Goal: Communication & Community: Connect with others

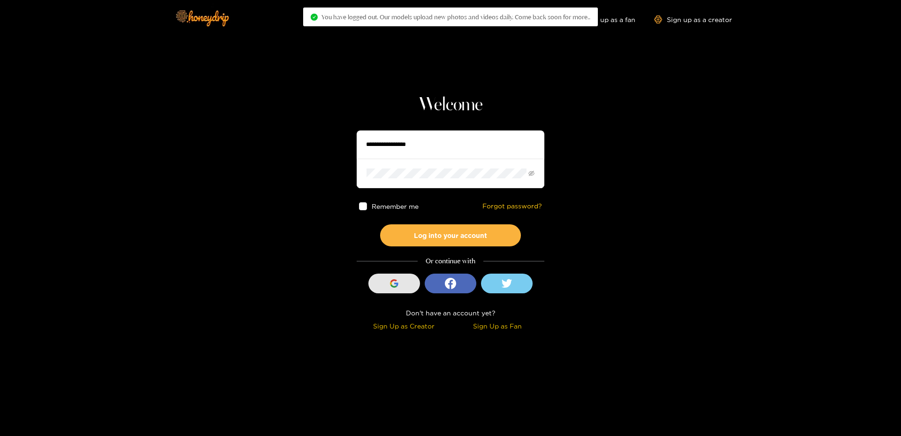
click at [395, 281] on icon "button" at bounding box center [394, 283] width 8 height 8
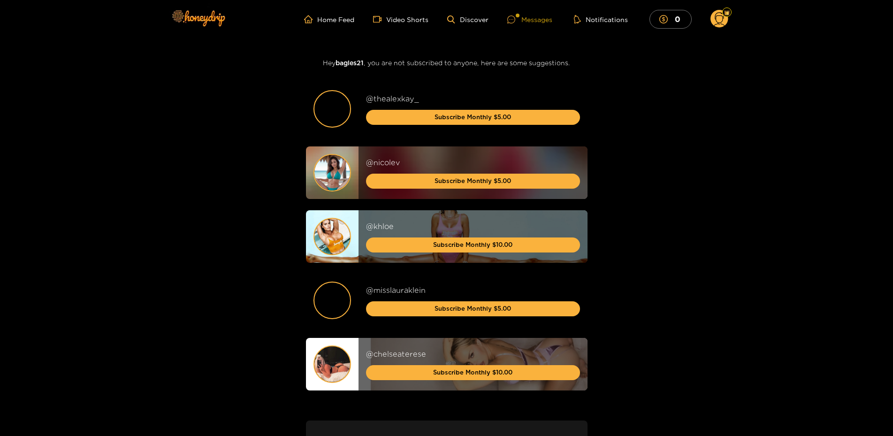
click at [534, 22] on div "Messages" at bounding box center [529, 19] width 45 height 11
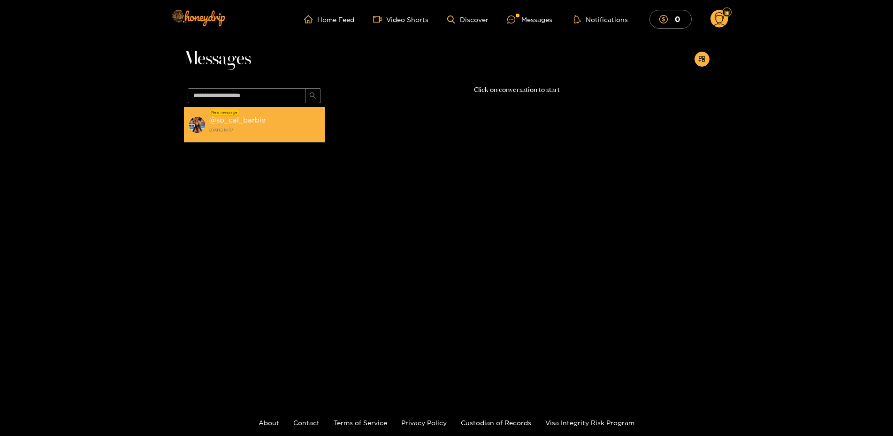
click at [283, 123] on div "@ so_cal_barbie 15 August 2025 18:37" at bounding box center [264, 124] width 111 height 21
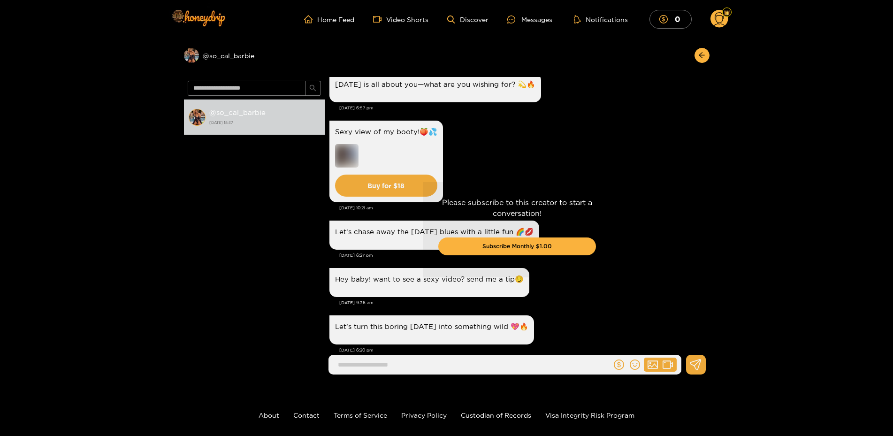
scroll to position [928, 0]
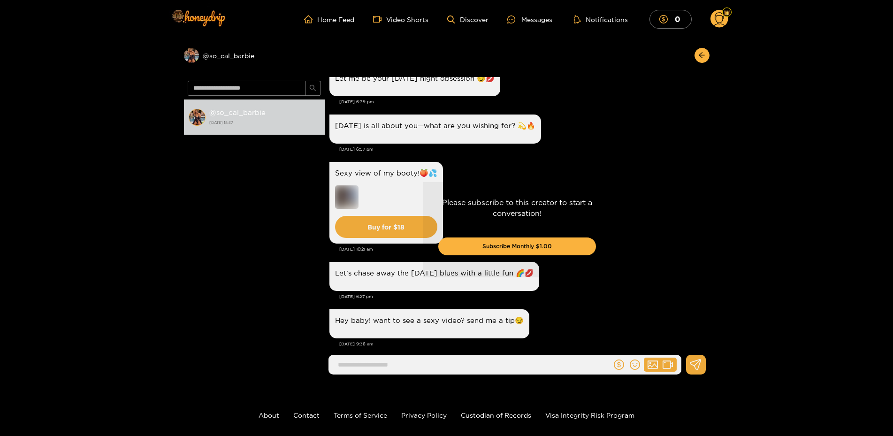
drag, startPoint x: 601, startPoint y: 327, endPoint x: 597, endPoint y: 289, distance: 38.2
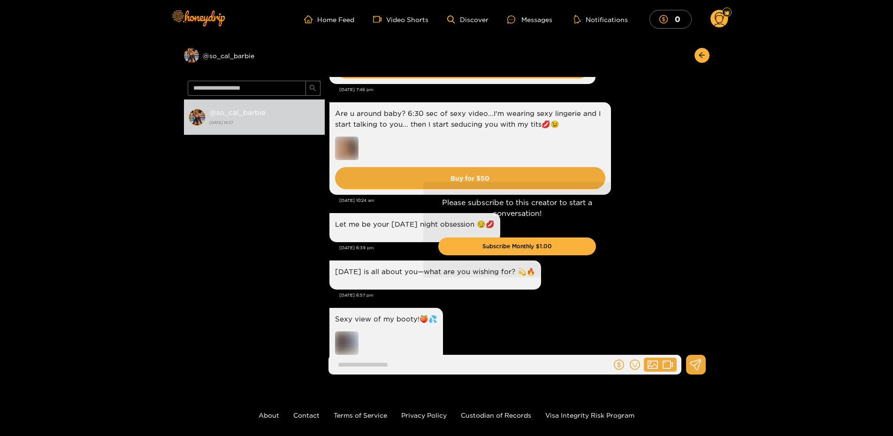
drag, startPoint x: 630, startPoint y: 150, endPoint x: 624, endPoint y: 118, distance: 31.9
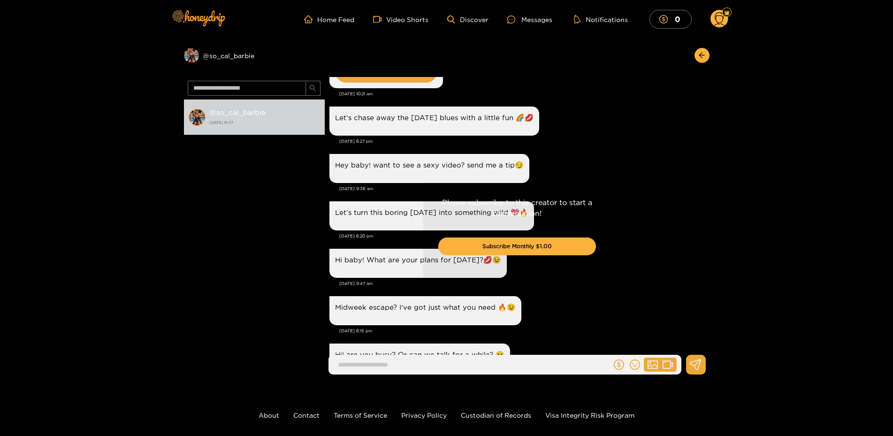
scroll to position [1303, 0]
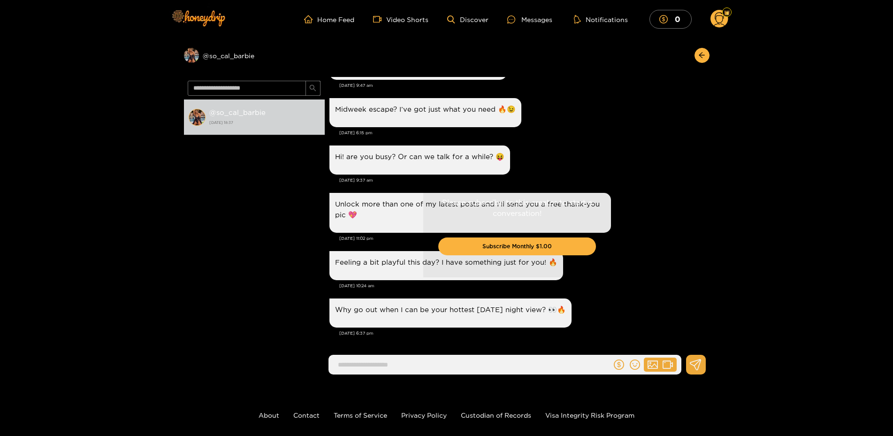
drag, startPoint x: 649, startPoint y: 162, endPoint x: 650, endPoint y: 348, distance: 185.9
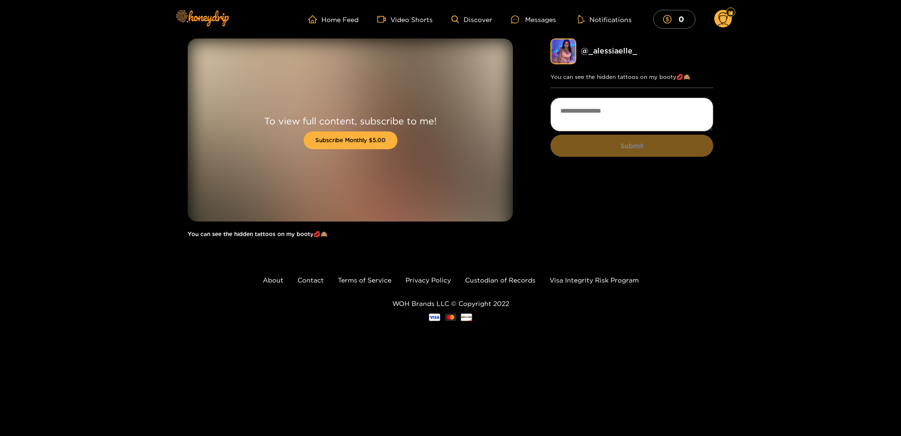
click at [614, 55] on div "@ _alessiaelle_" at bounding box center [647, 51] width 132 height 11
click at [617, 50] on link "@ _alessiaelle_" at bounding box center [609, 50] width 56 height 8
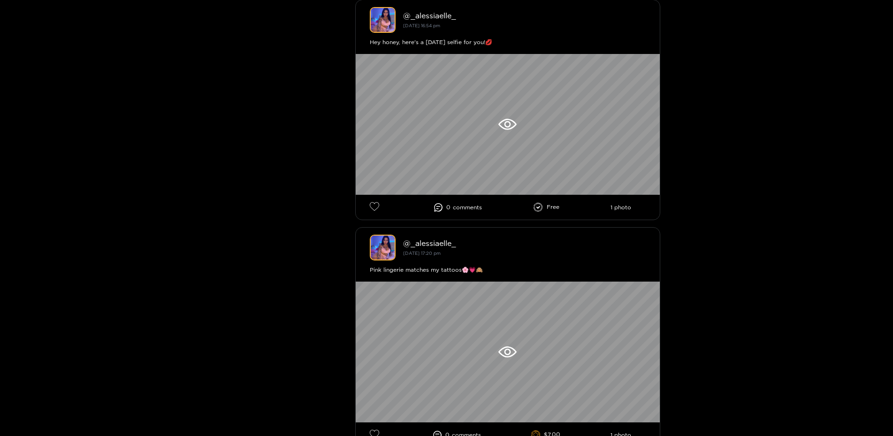
scroll to position [4643, 0]
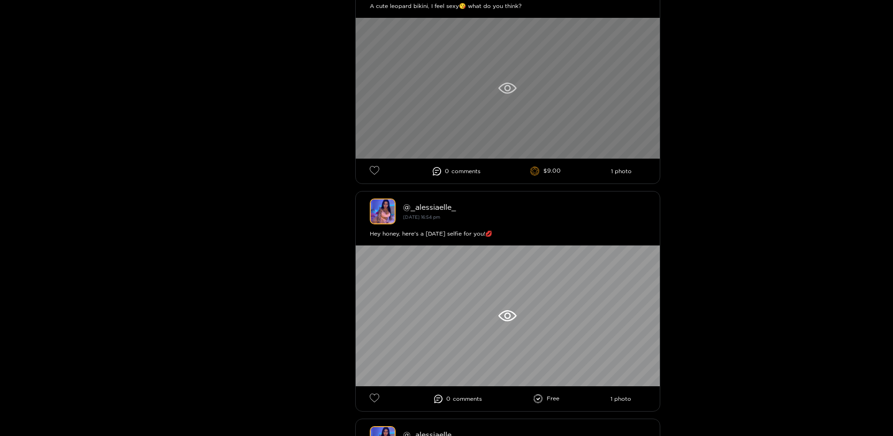
click at [539, 78] on div at bounding box center [508, 88] width 304 height 141
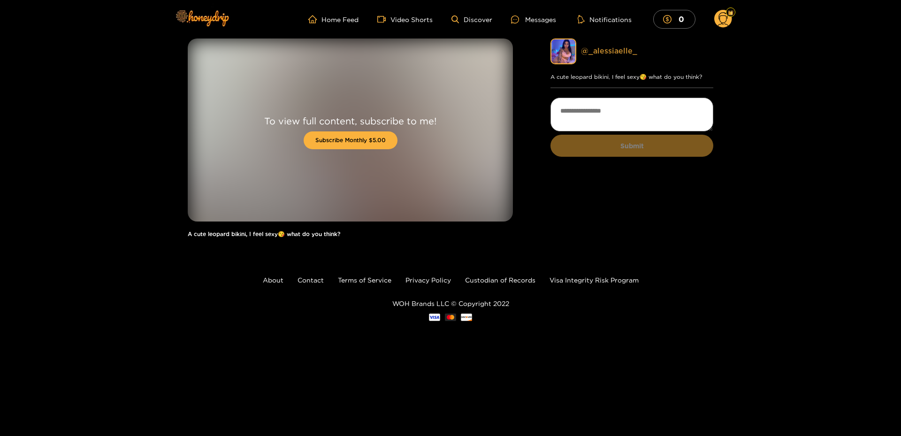
click at [611, 54] on link "@ _alessiaelle_" at bounding box center [609, 50] width 56 height 8
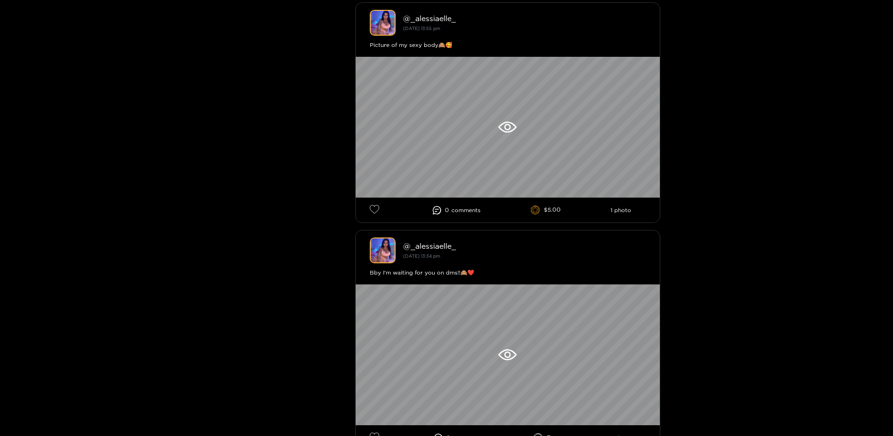
scroll to position [5705, 0]
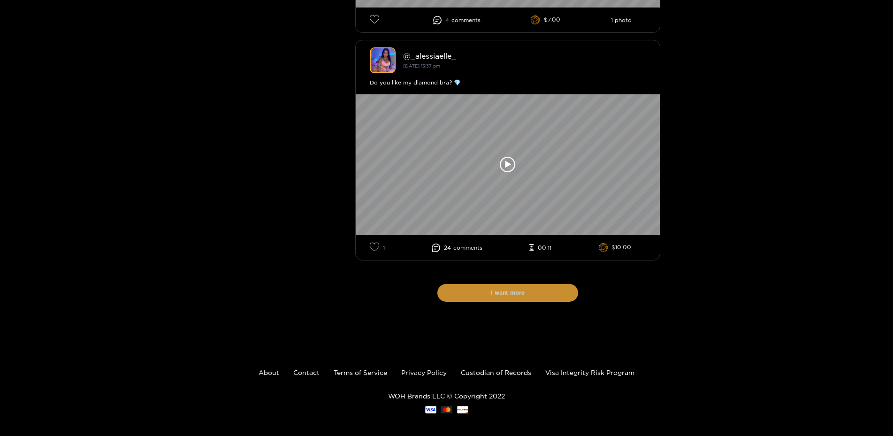
click at [539, 291] on button "I want more" at bounding box center [507, 293] width 141 height 18
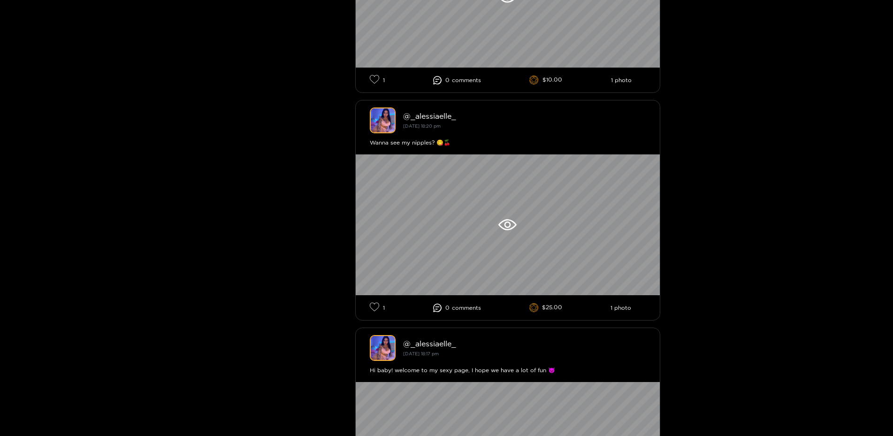
scroll to position [8591, 0]
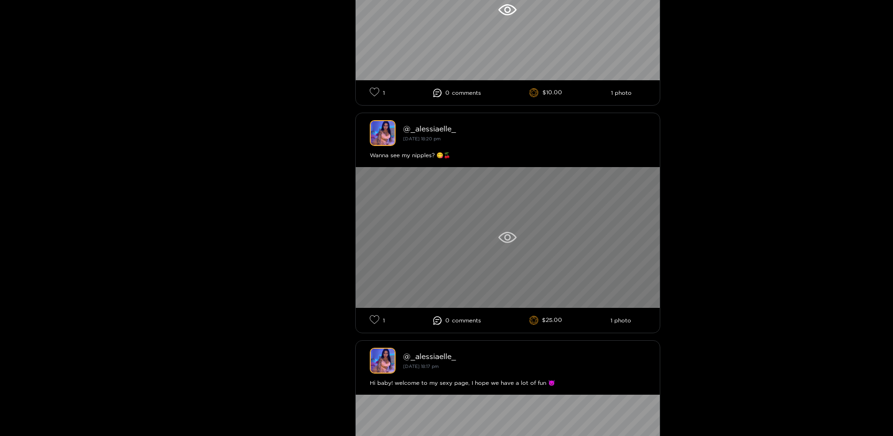
click at [507, 214] on div at bounding box center [508, 237] width 304 height 141
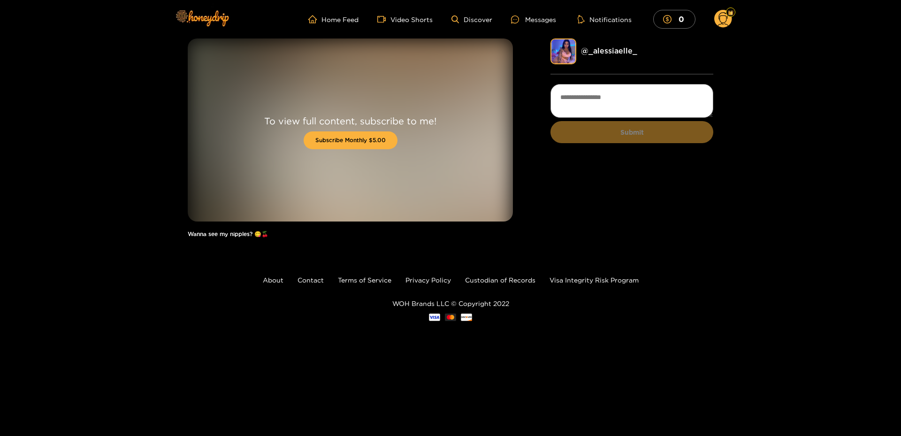
click at [477, 14] on ul "Home Feed Video Shorts Discover Messages Notifications 0" at bounding box center [520, 19] width 424 height 19
click at [476, 21] on link "Discover" at bounding box center [471, 19] width 41 height 8
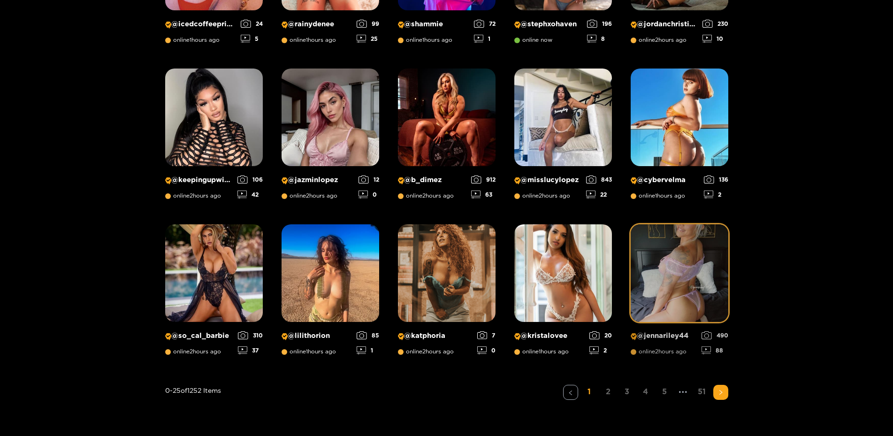
scroll to position [587, 0]
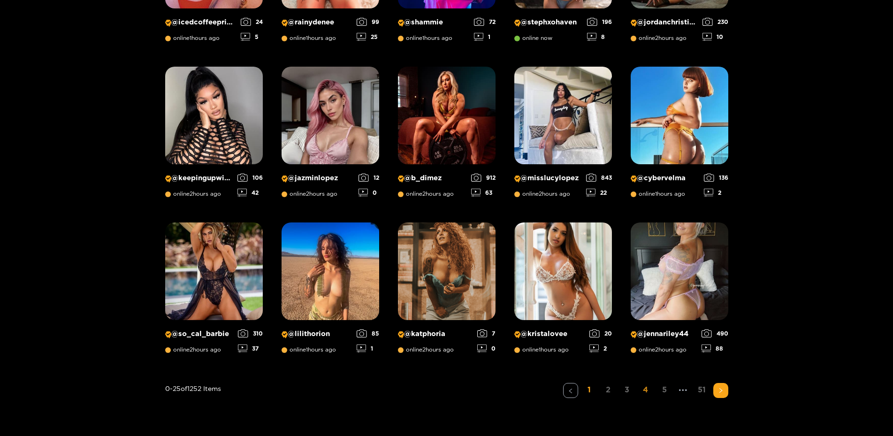
click at [646, 391] on link "4" at bounding box center [645, 390] width 15 height 14
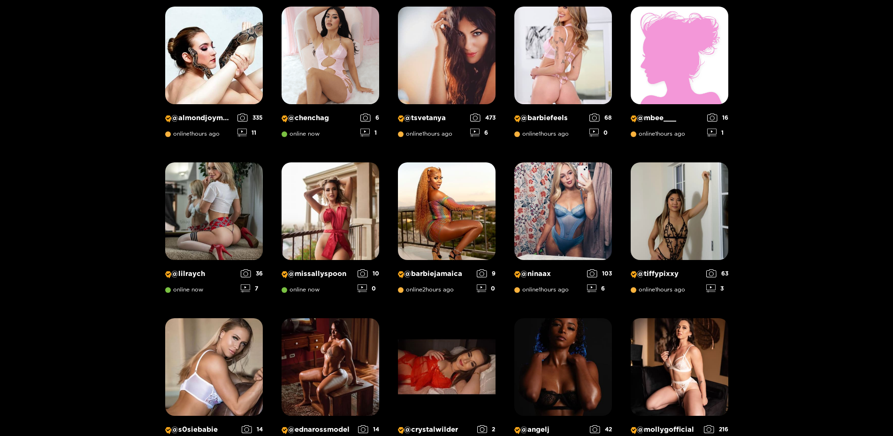
scroll to position [688, 0]
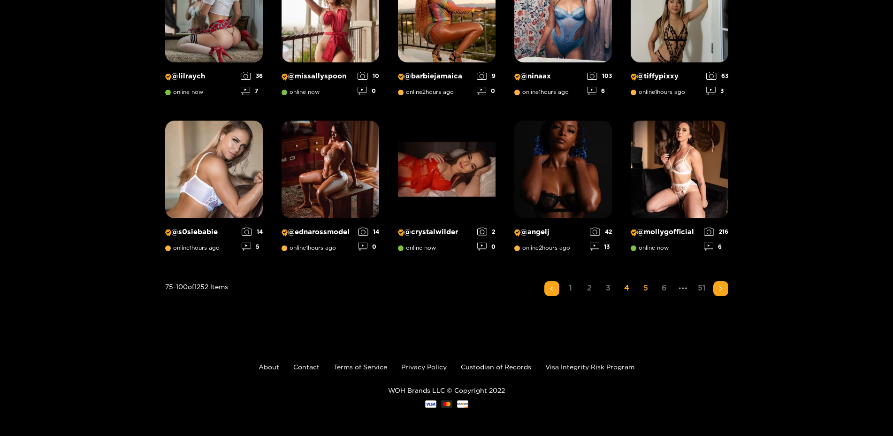
click at [642, 285] on link "5" at bounding box center [645, 288] width 15 height 14
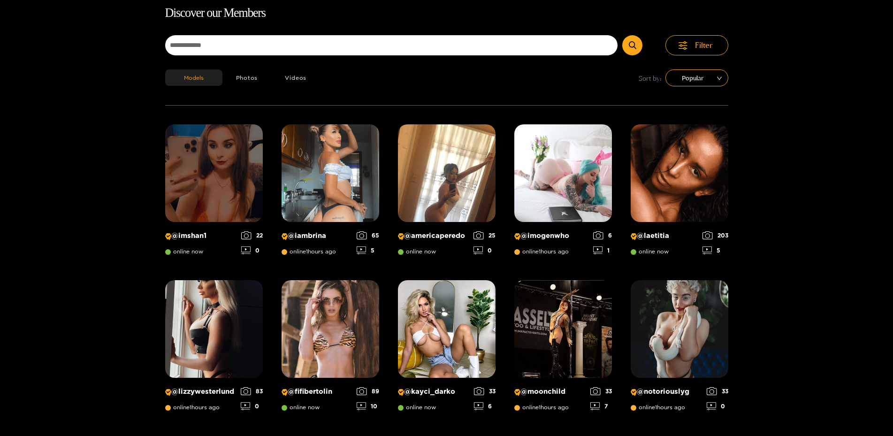
scroll to position [60, 0]
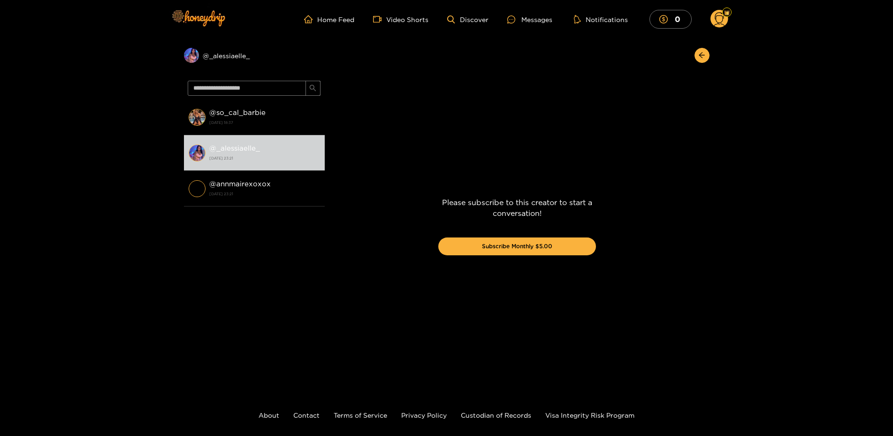
click at [91, 102] on div "Preview @ _alessiaelle_ @ so_cal_barbie [DATE] 18:37 @ _alessiaelle_ [DATE] 23:…" at bounding box center [446, 210] width 893 height 344
click at [119, 164] on div "Preview @ _alessiaelle_ @ so_cal_barbie [DATE] 18:37 @ _alessiaelle_ [DATE] 23:…" at bounding box center [446, 210] width 893 height 344
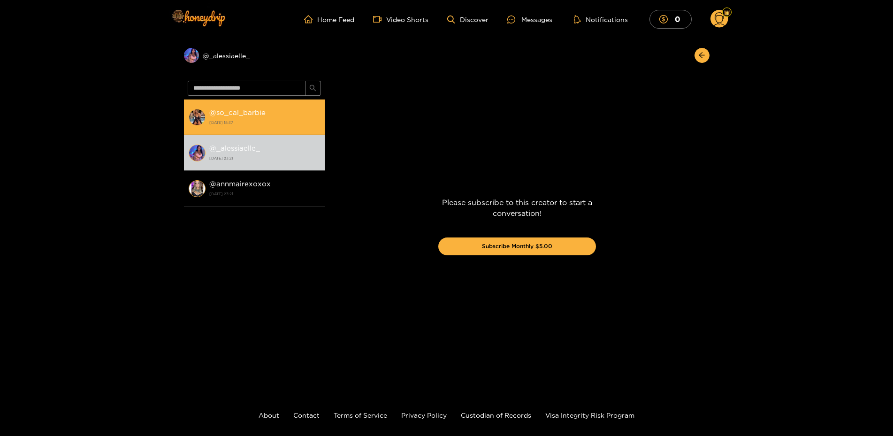
click at [229, 115] on strong "@ so_cal_barbie" at bounding box center [237, 112] width 56 height 8
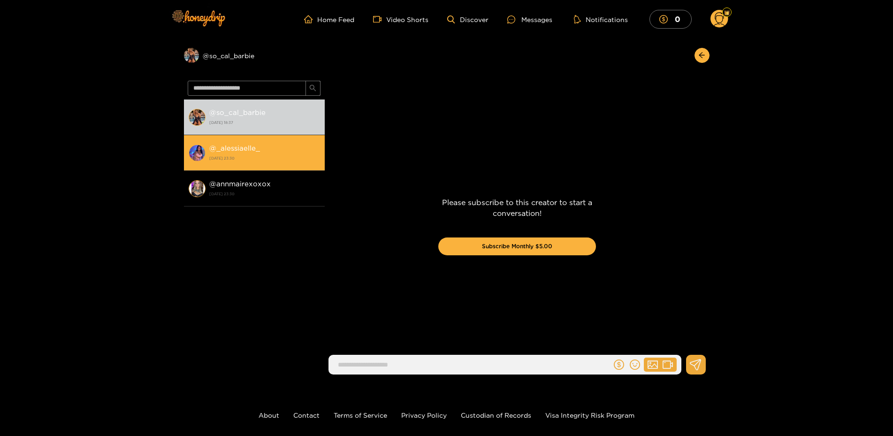
click at [241, 138] on li "@ _alessiaelle_ 15 August 2025 23:30" at bounding box center [254, 153] width 141 height 36
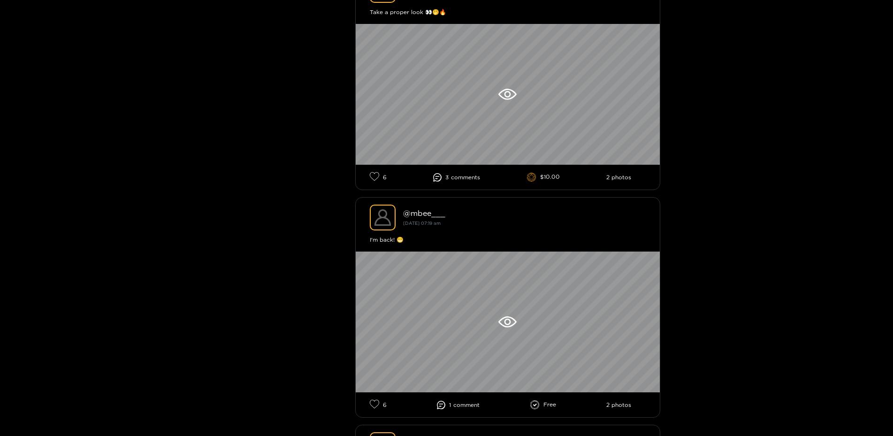
scroll to position [287, 0]
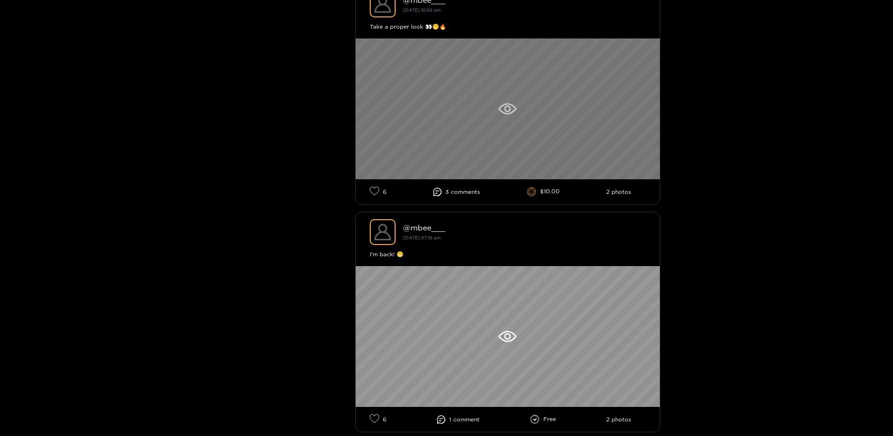
click at [414, 128] on div at bounding box center [508, 108] width 304 height 141
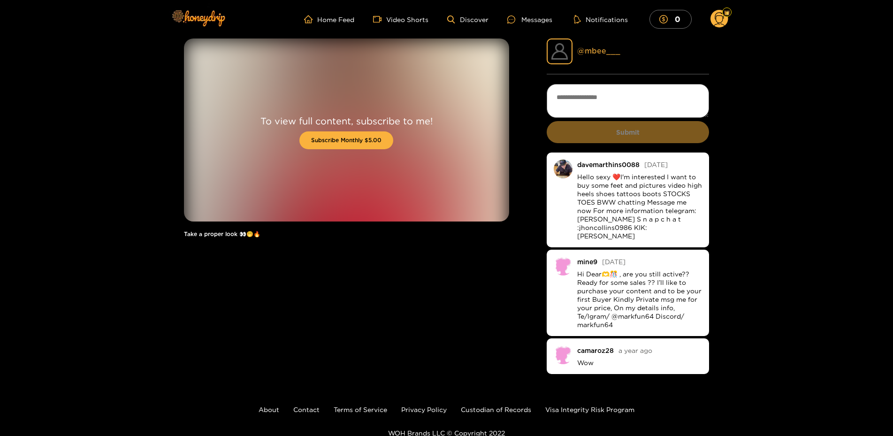
click at [597, 50] on link "@ mbee___" at bounding box center [598, 50] width 43 height 8
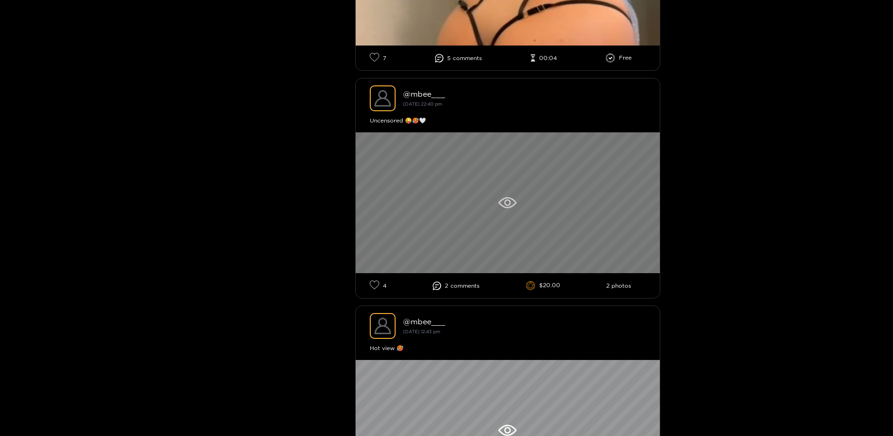
scroll to position [1149, 0]
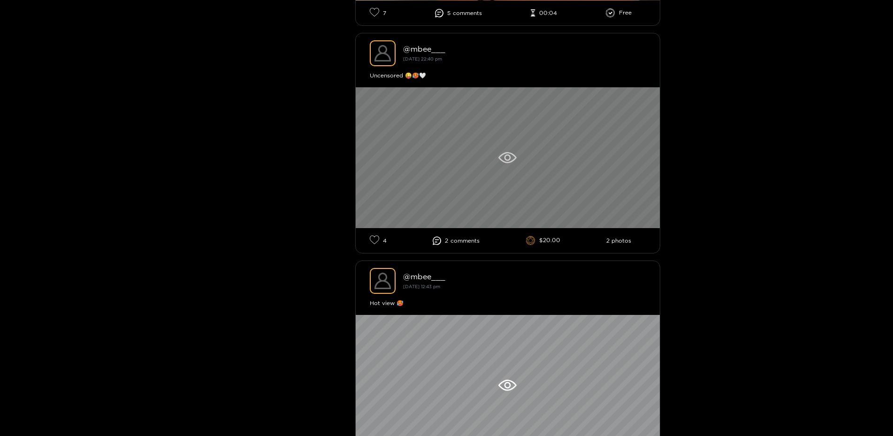
click at [531, 163] on div at bounding box center [508, 157] width 304 height 141
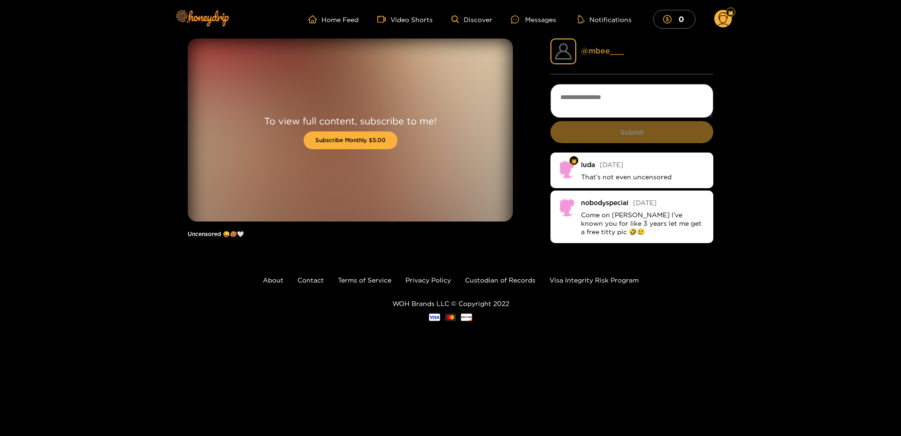
click at [600, 52] on link "@ mbee___" at bounding box center [602, 50] width 43 height 8
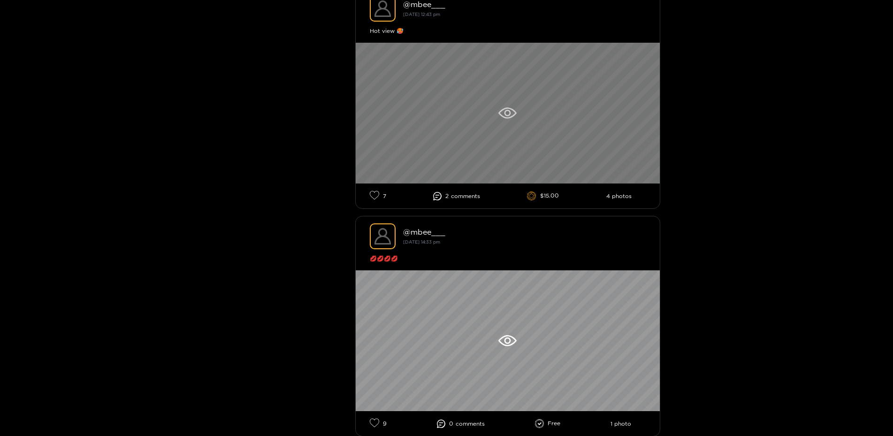
scroll to position [1388, 0]
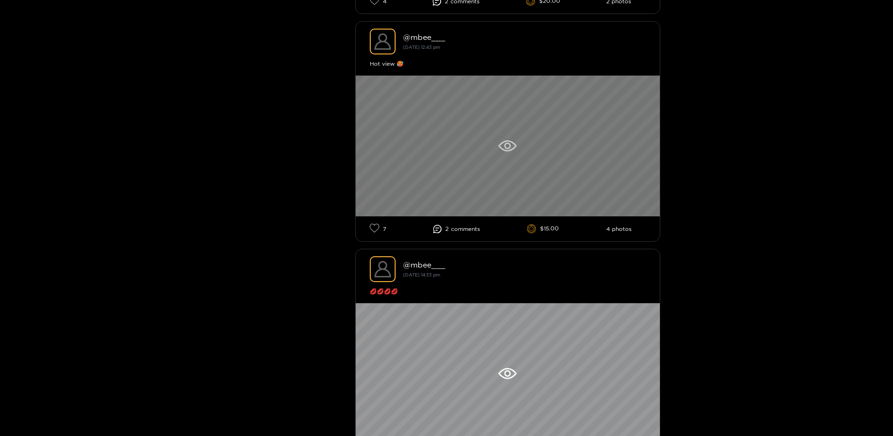
click at [491, 166] on div at bounding box center [508, 146] width 304 height 141
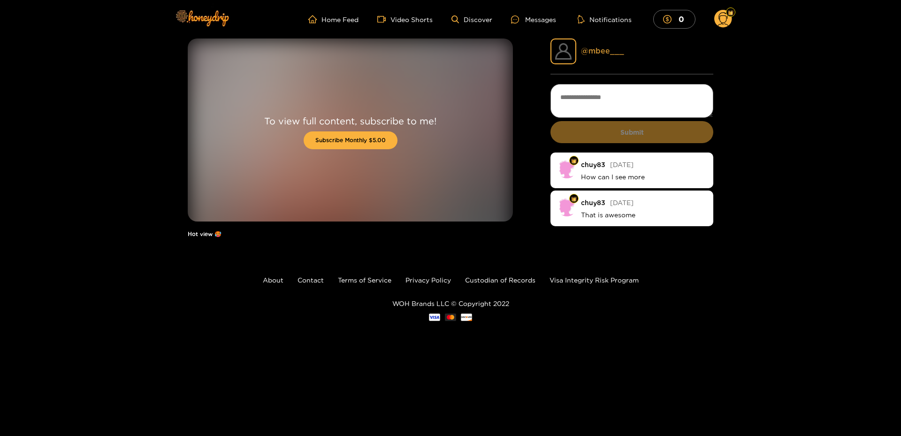
click at [599, 48] on link "@ mbee___" at bounding box center [602, 50] width 43 height 8
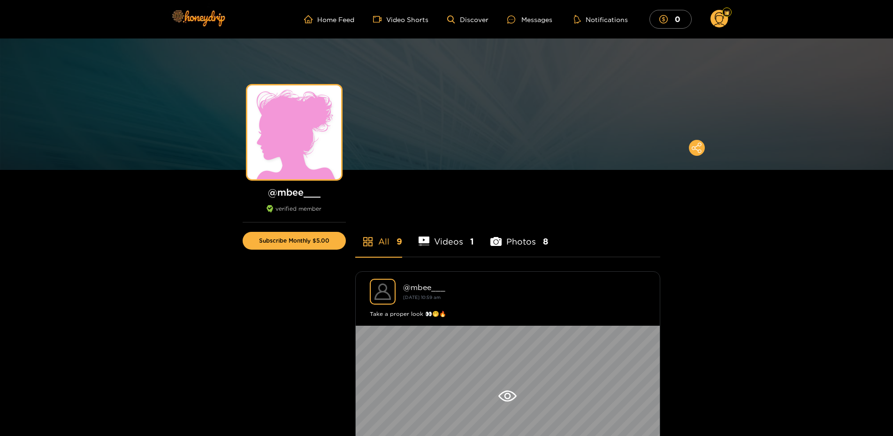
scroll to position [239, 0]
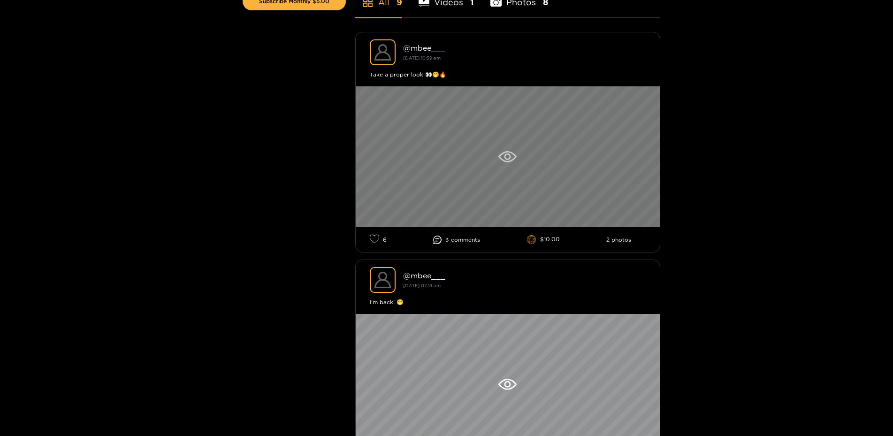
click at [517, 172] on div at bounding box center [508, 156] width 304 height 141
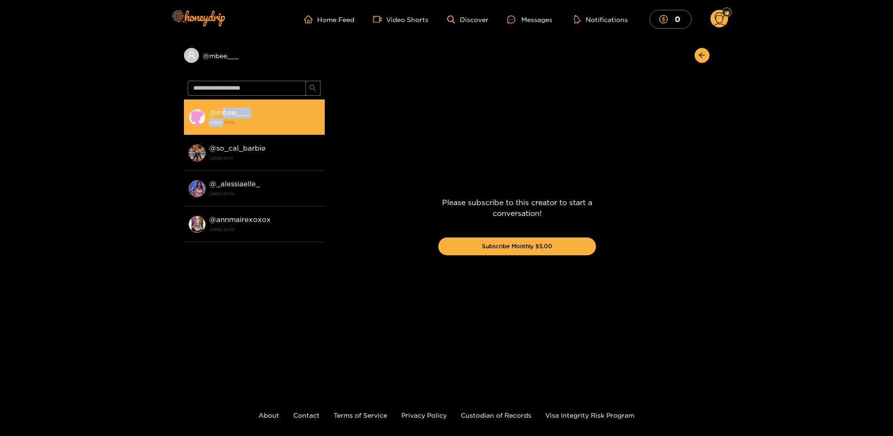
click at [222, 119] on div "@ mbee___ [DATE] 23:30" at bounding box center [264, 117] width 111 height 21
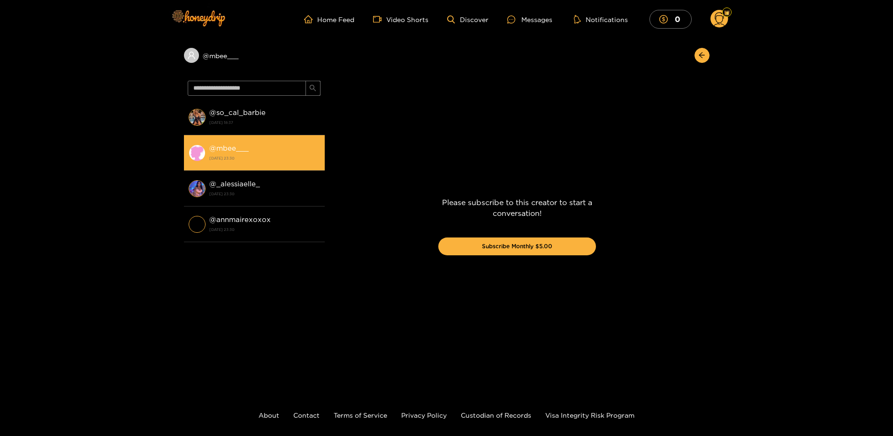
click at [222, 145] on strong "@ mbee___" at bounding box center [228, 148] width 39 height 8
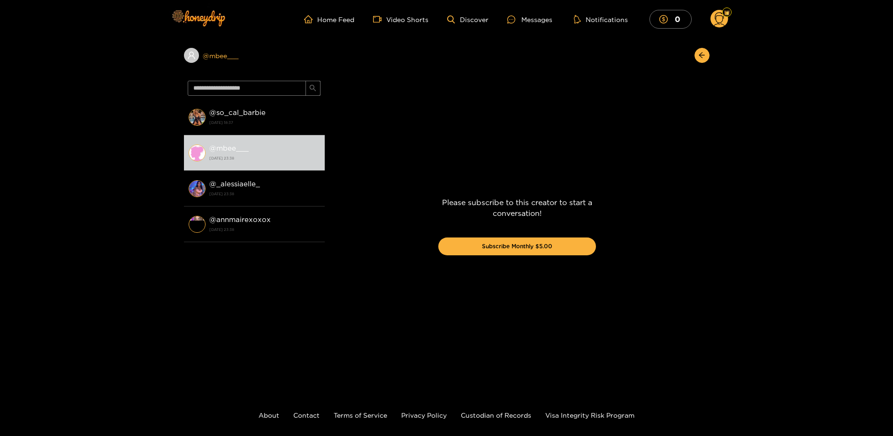
click at [219, 52] on div "@ mbee___" at bounding box center [254, 55] width 141 height 15
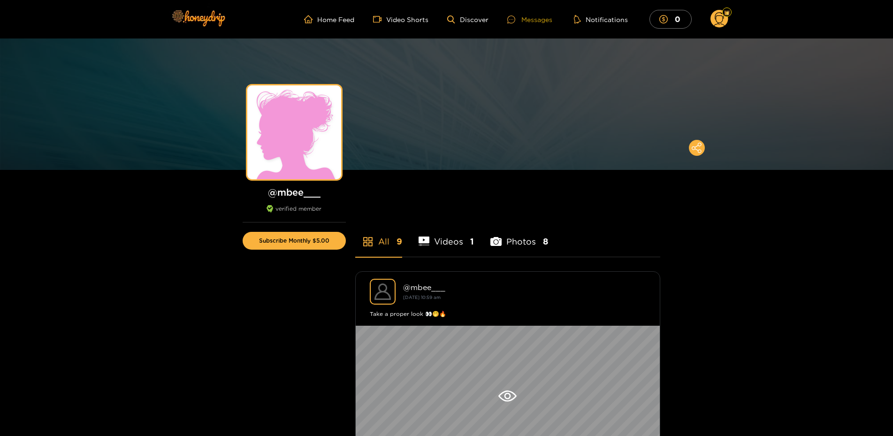
click at [532, 19] on div "Messages" at bounding box center [529, 19] width 45 height 11
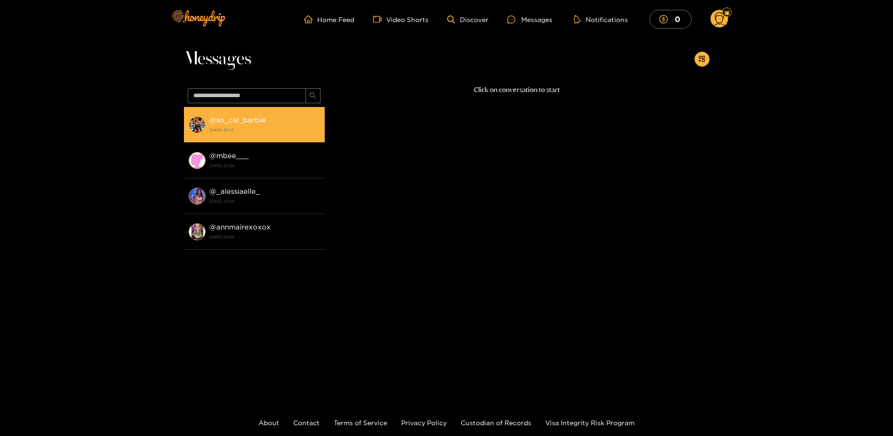
click at [267, 125] on div "@ so_cal_barbie [DATE] 18:37" at bounding box center [264, 124] width 111 height 21
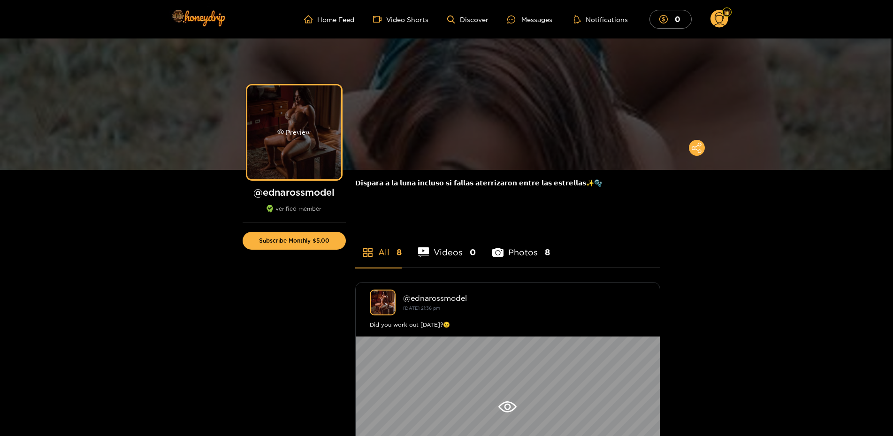
click at [292, 121] on div "Preview" at bounding box center [294, 132] width 94 height 94
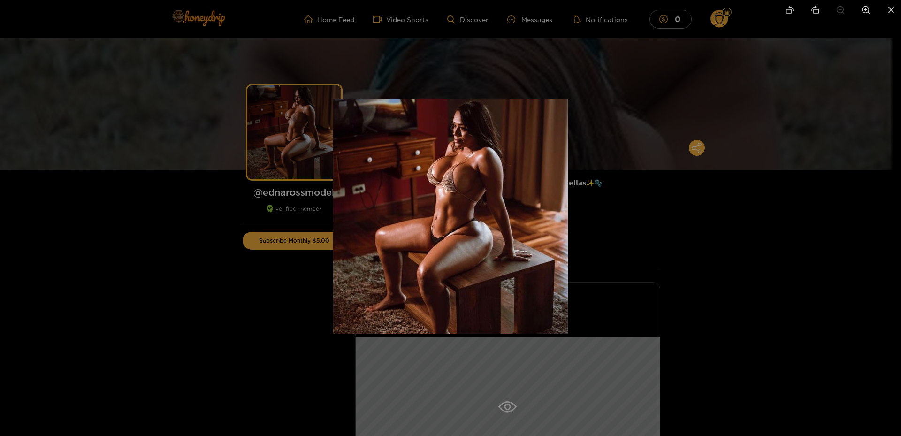
click at [178, 56] on div at bounding box center [450, 218] width 901 height 436
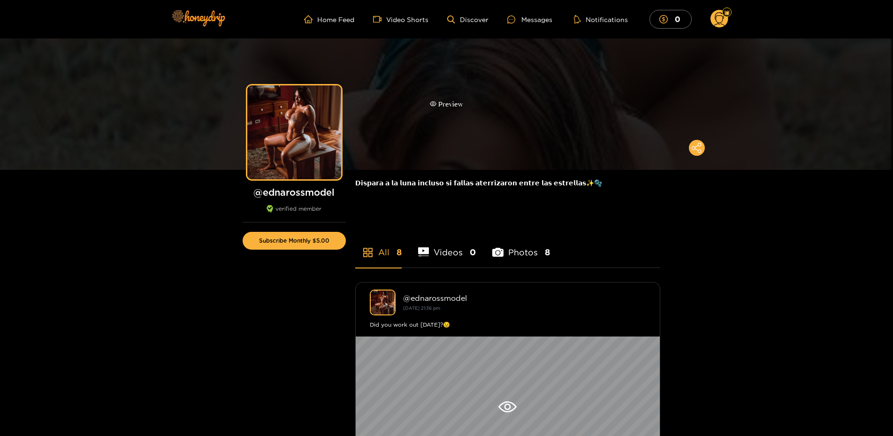
click at [522, 82] on div "Preview" at bounding box center [446, 103] width 893 height 131
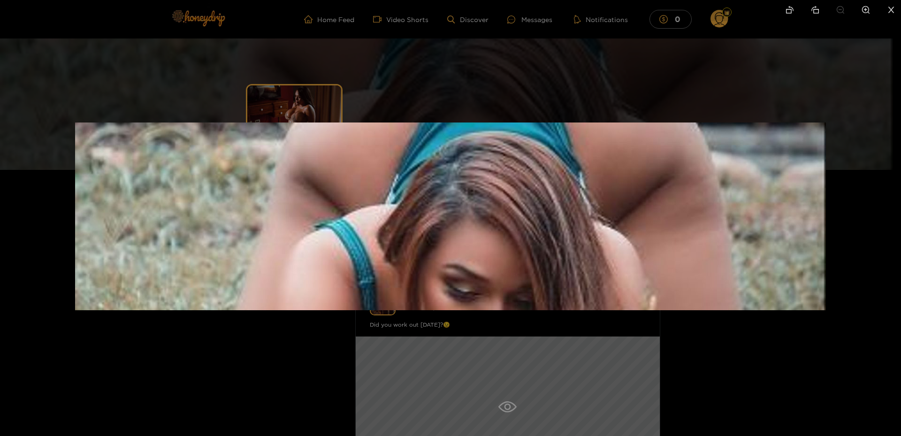
click at [522, 81] on div at bounding box center [450, 218] width 901 height 436
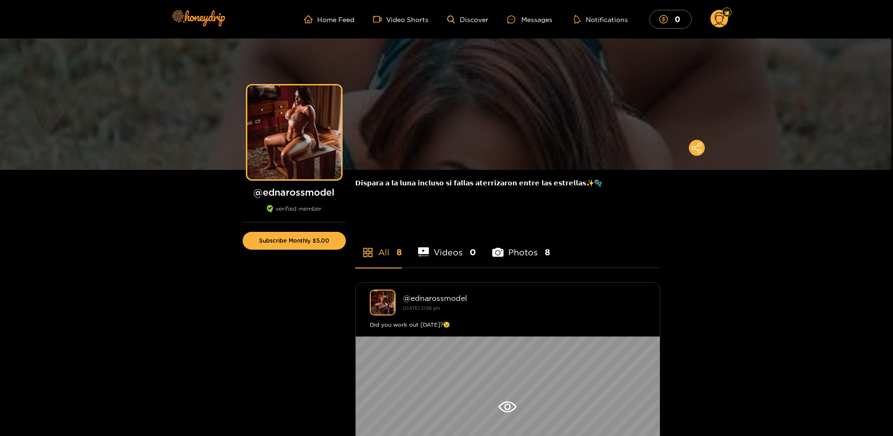
click at [279, 116] on div "Preview" at bounding box center [294, 132] width 94 height 94
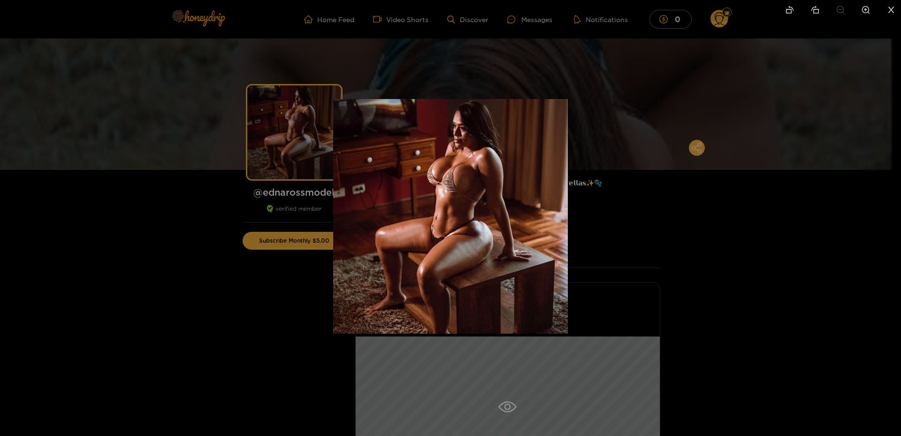
click at [209, 103] on div at bounding box center [450, 218] width 901 height 436
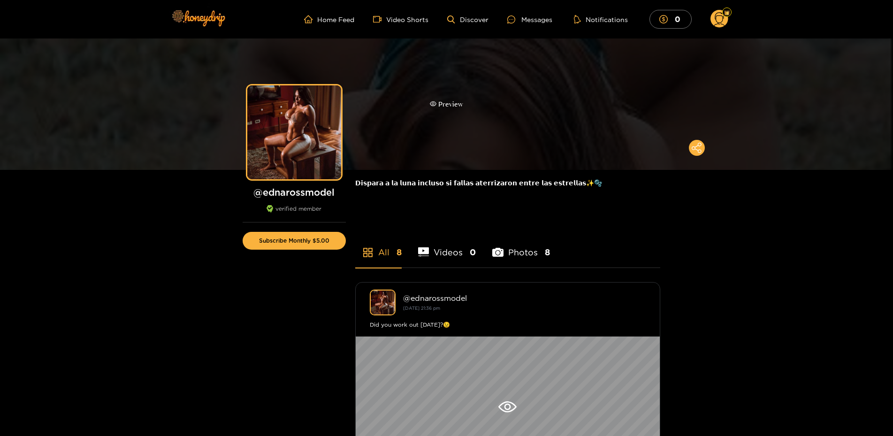
click at [468, 90] on div "Preview" at bounding box center [446, 103] width 893 height 131
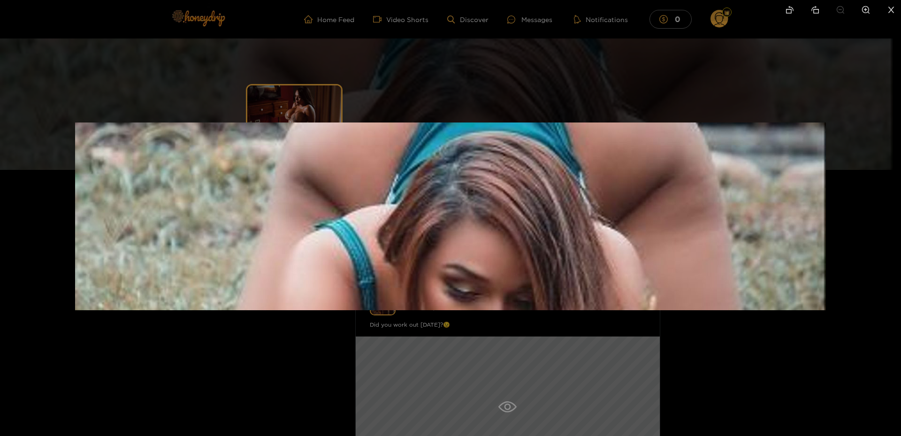
click at [491, 75] on div at bounding box center [450, 218] width 901 height 436
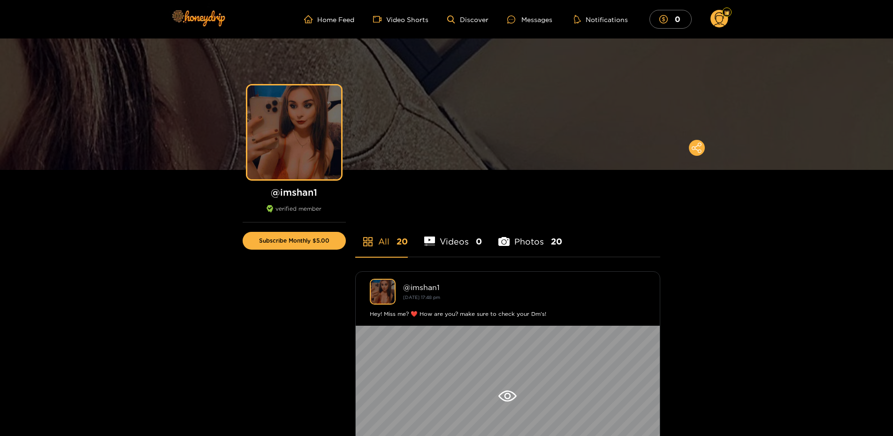
click at [177, 78] on div "Preview" at bounding box center [446, 103] width 893 height 131
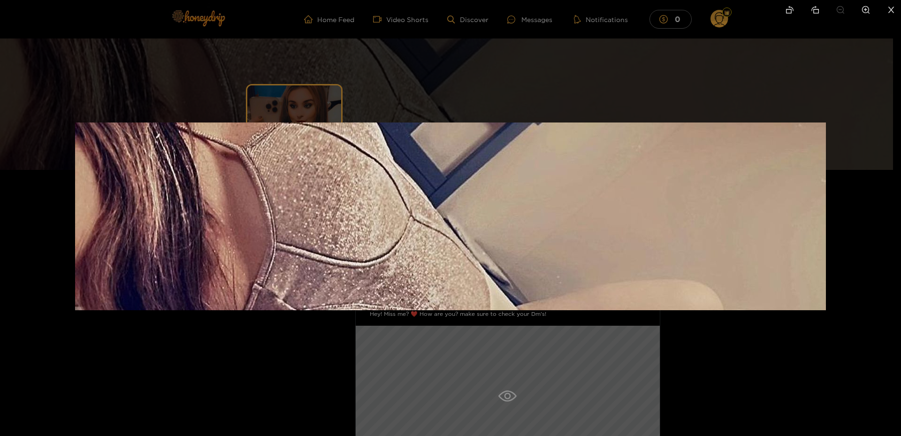
click at [452, 61] on div at bounding box center [450, 218] width 901 height 436
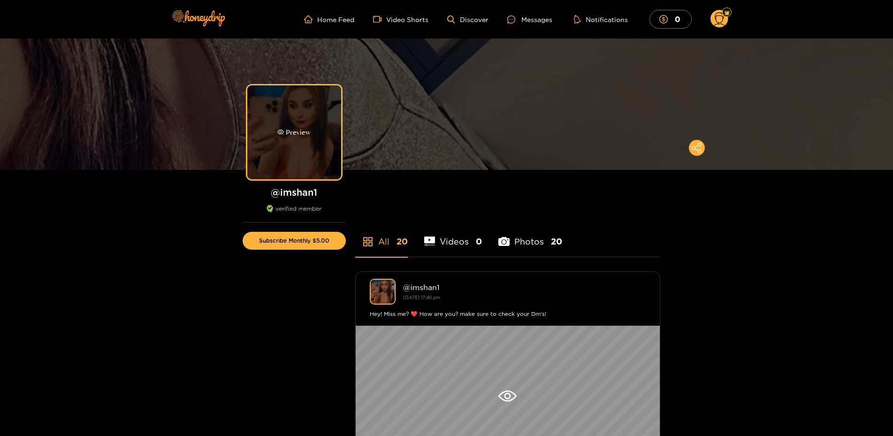
click at [327, 95] on div "Preview" at bounding box center [294, 132] width 94 height 94
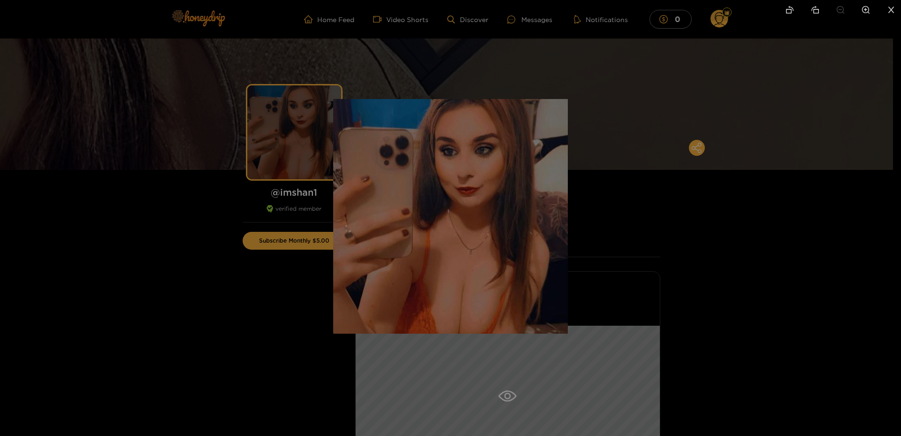
click at [491, 45] on div at bounding box center [450, 218] width 901 height 436
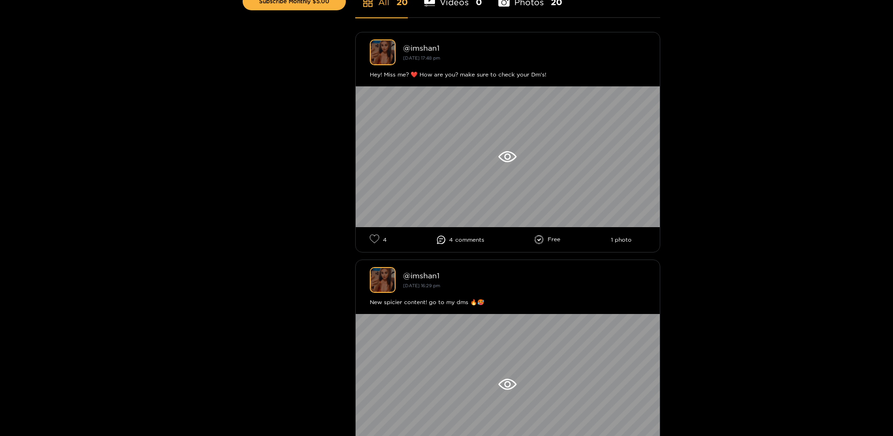
scroll to position [431, 0]
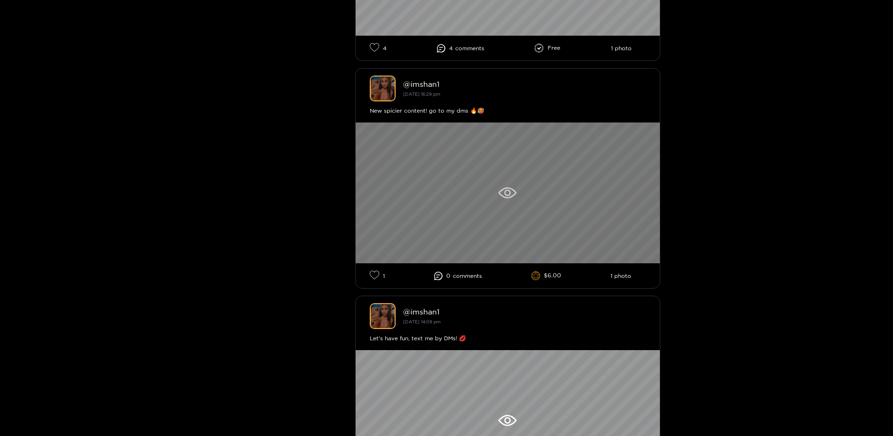
click at [501, 182] on div at bounding box center [508, 192] width 304 height 141
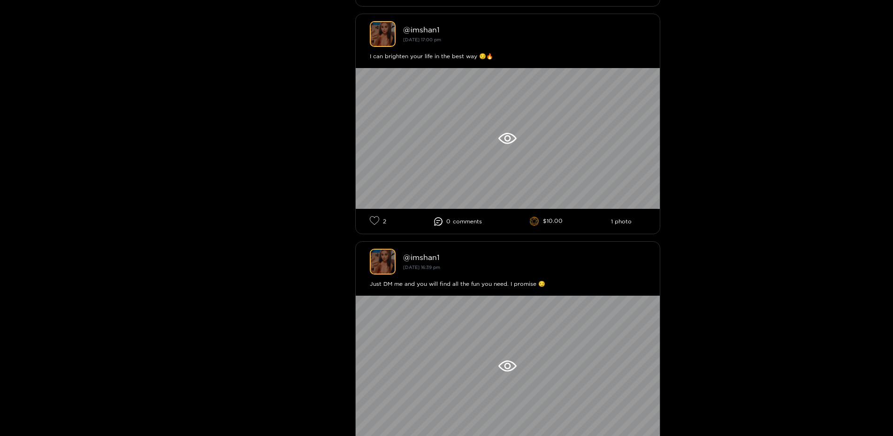
scroll to position [3444, 0]
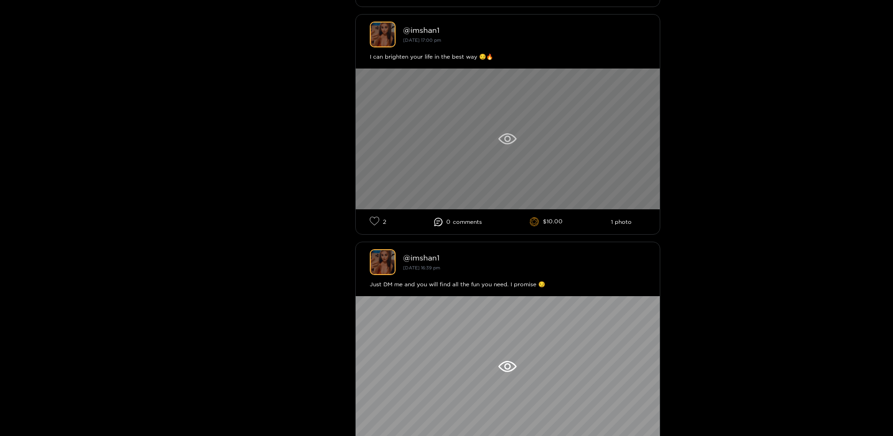
click at [551, 151] on div at bounding box center [508, 139] width 304 height 141
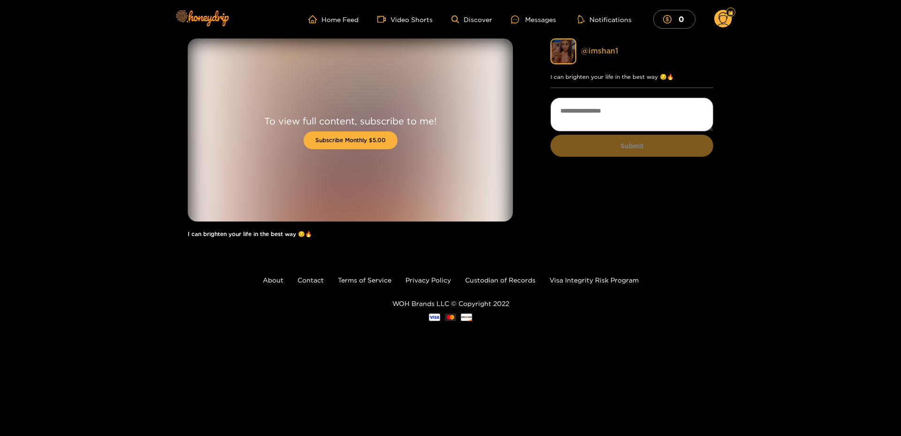
click at [595, 54] on link "@ imshan1" at bounding box center [599, 50] width 37 height 8
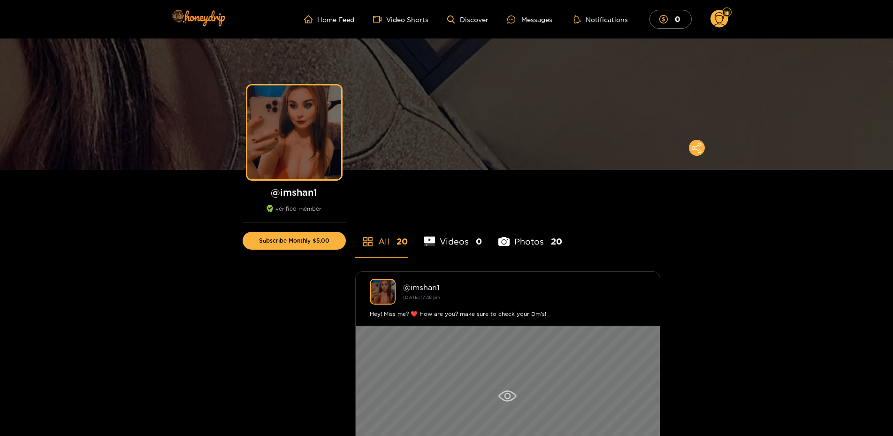
click at [480, 338] on div at bounding box center [508, 396] width 304 height 141
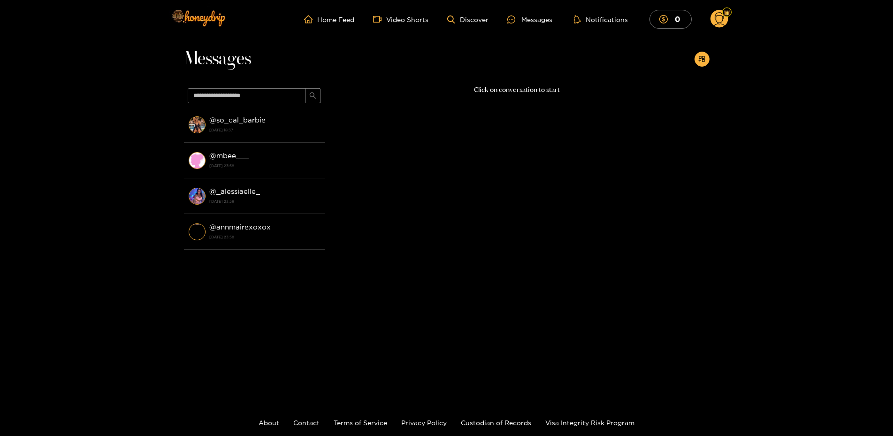
click at [89, 92] on div "Messages @ so_cal_barbie [DATE] 18:37 @ mbee___ [DATE] 23:58 @ _alessiaelle_ [D…" at bounding box center [446, 213] width 893 height 351
